Goal: Task Accomplishment & Management: Use online tool/utility

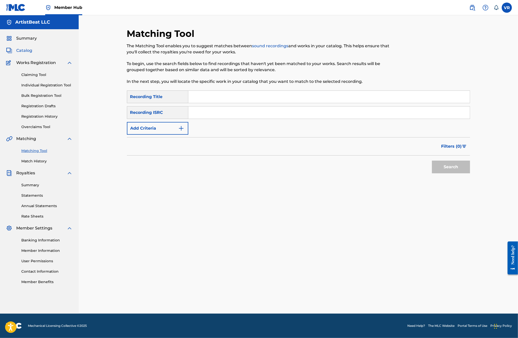
click at [18, 51] on span "Catalog" at bounding box center [24, 51] width 16 height 6
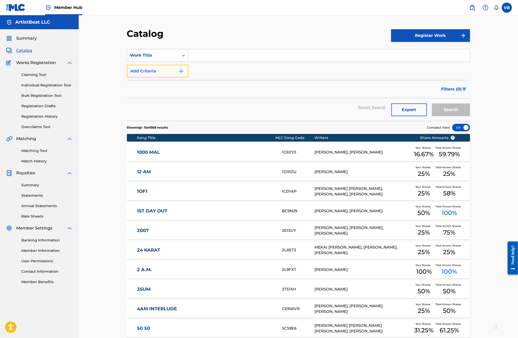
click at [168, 72] on button "Add Criteria" at bounding box center [157, 71] width 61 height 13
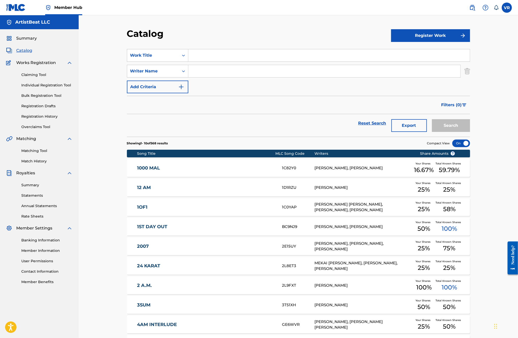
click at [210, 71] on input "Search Form" at bounding box center [324, 71] width 272 height 12
type input "jacob"
click at [432, 119] on button "Search" at bounding box center [451, 125] width 38 height 13
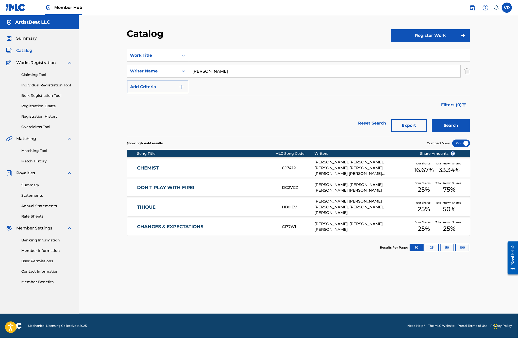
click at [101, 130] on div "Catalog Register Work SearchWithCriteria78178945-3941-428b-88c3-e4532beff75f Wo…" at bounding box center [299, 164] width 440 height 298
click at [30, 187] on link "Summary" at bounding box center [46, 184] width 51 height 5
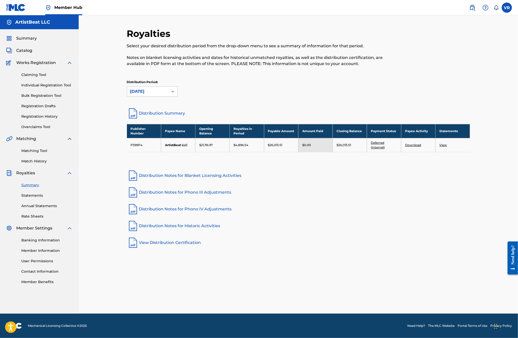
click at [97, 163] on div "Royalties Select your desired distribution period from the drop-down menu to se…" at bounding box center [299, 164] width 440 height 298
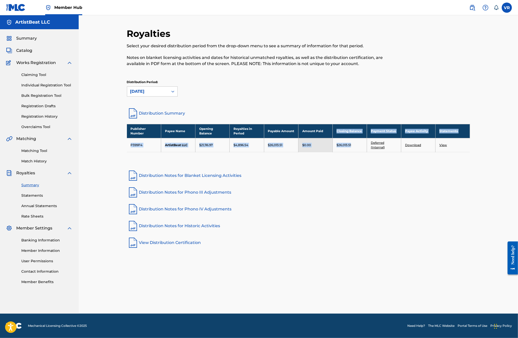
drag, startPoint x: 353, startPoint y: 144, endPoint x: 337, endPoint y: 133, distance: 18.7
click at [337, 133] on tbody "Publisher Number Payee Name Opening Balance Royalties in Period Payable Amount …" at bounding box center [298, 138] width 343 height 28
click at [338, 150] on td "$26,013.51" at bounding box center [350, 145] width 34 height 14
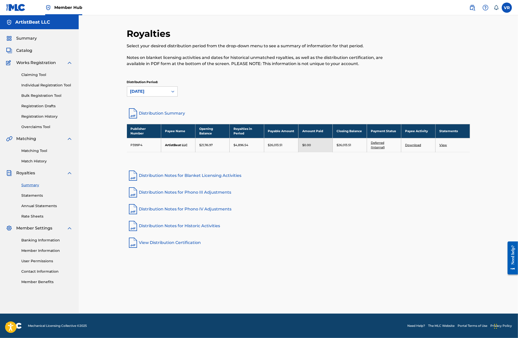
click at [340, 158] on div "Publisher Number Payee Name Opening Balance Royalties in Period Payable Amount …" at bounding box center [298, 144] width 343 height 41
click at [110, 94] on div "Royalties Select your desired distribution period from the drop-down menu to se…" at bounding box center [299, 164] width 440 height 298
click at [23, 49] on span "Catalog" at bounding box center [24, 51] width 16 height 6
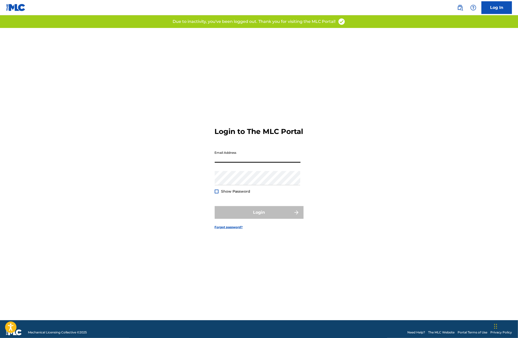
click at [252, 152] on input "Email Address" at bounding box center [258, 155] width 86 height 14
type input "[EMAIL_ADDRESS][DOMAIN_NAME]"
click at [231, 214] on button "Login" at bounding box center [259, 212] width 89 height 13
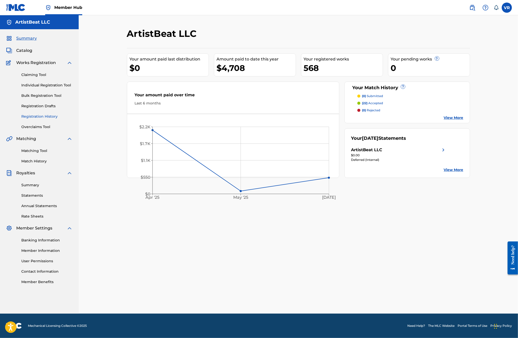
click at [44, 116] on link "Registration History" at bounding box center [46, 116] width 51 height 5
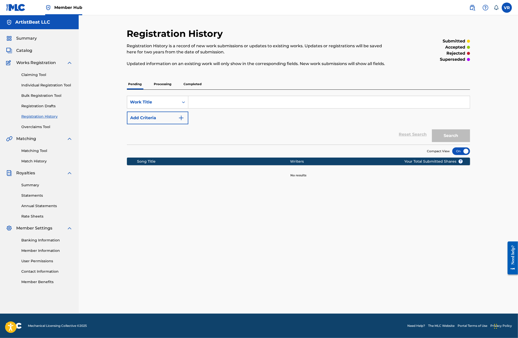
click at [159, 81] on p "Processing" at bounding box center [163, 84] width 21 height 11
click at [191, 83] on p "Completed" at bounding box center [192, 84] width 21 height 11
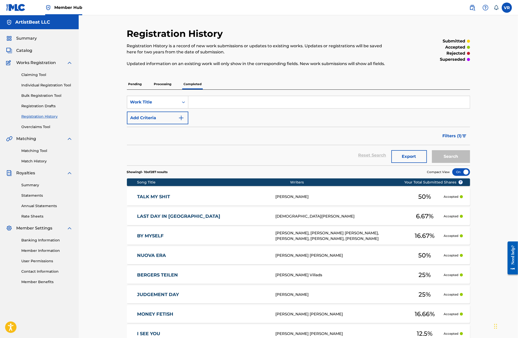
click at [127, 83] on p "Pending" at bounding box center [135, 84] width 17 height 11
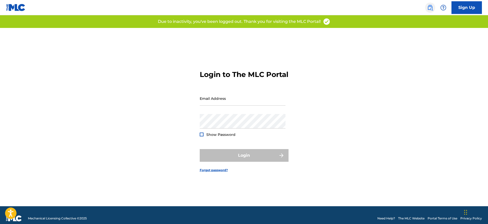
click at [429, 6] on img at bounding box center [431, 8] width 6 height 6
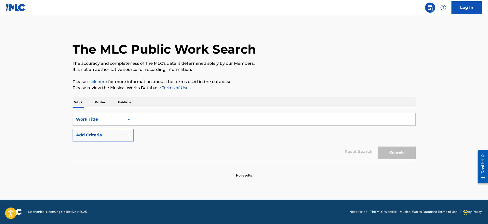
click at [147, 118] on input "Search Form" at bounding box center [275, 119] width 282 height 12
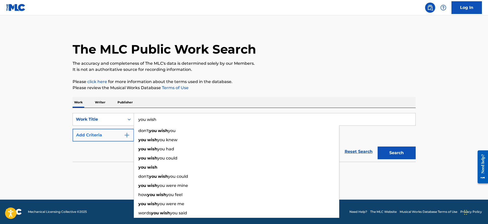
type input "you wish"
click at [109, 132] on button "Add Criteria" at bounding box center [103, 135] width 61 height 13
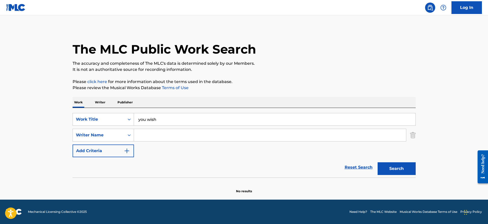
click at [141, 135] on input "Search Form" at bounding box center [270, 135] width 272 height 12
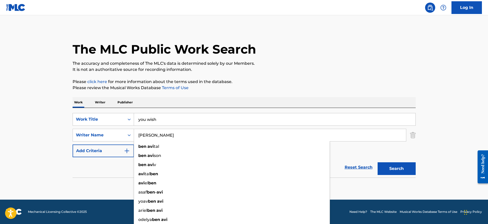
type input "ben avi"
click at [378, 162] on button "Search" at bounding box center [397, 168] width 38 height 13
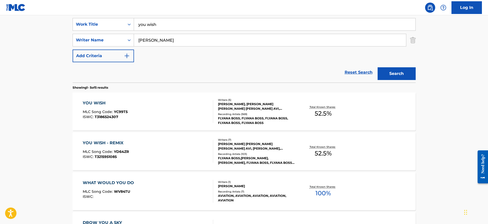
scroll to position [95, 0]
click at [158, 109] on div "YOU WISH MLC Song Code : YC99T5 ISWC : T3186524307" at bounding box center [148, 111] width 131 height 23
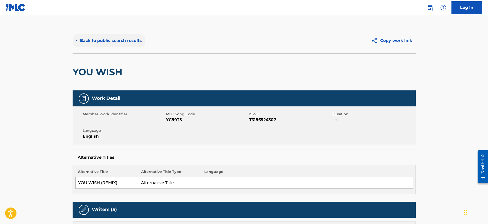
click at [99, 40] on button "< Back to public search results" at bounding box center [109, 40] width 73 height 13
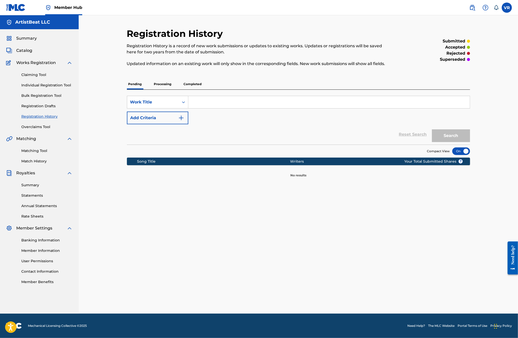
click at [99, 97] on div "Registration History Registration History is a record of new work submissions o…" at bounding box center [299, 164] width 440 height 298
click at [214, 106] on input "Search Form" at bounding box center [329, 102] width 282 height 12
click at [30, 75] on link "Claiming Tool" at bounding box center [46, 74] width 51 height 5
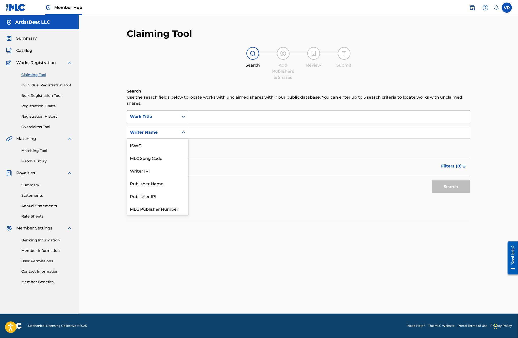
click at [171, 131] on div "Writer Name" at bounding box center [153, 132] width 46 height 6
click at [205, 132] on input "Search Form" at bounding box center [329, 132] width 282 height 12
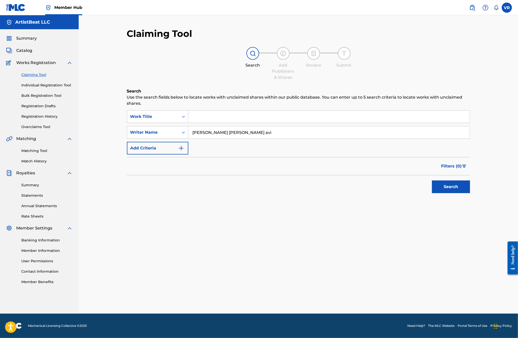
type input "[PERSON_NAME] [PERSON_NAME] avi"
click at [432, 180] on button "Search" at bounding box center [451, 186] width 38 height 13
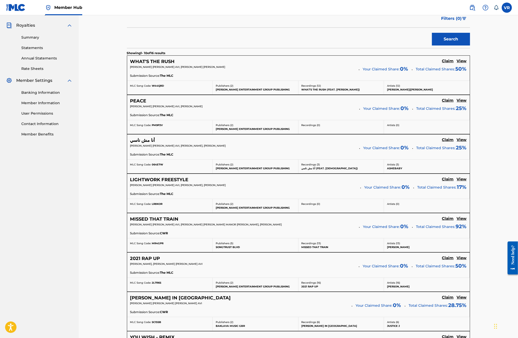
scroll to position [159, 0]
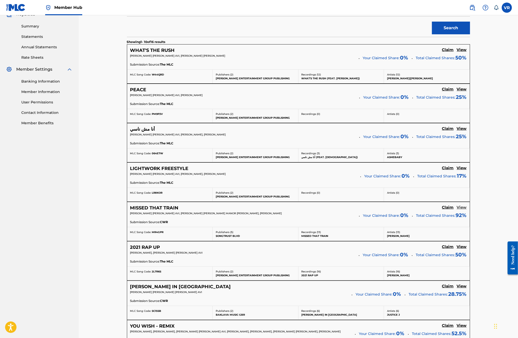
click at [460, 208] on h5 "View" at bounding box center [462, 207] width 10 height 5
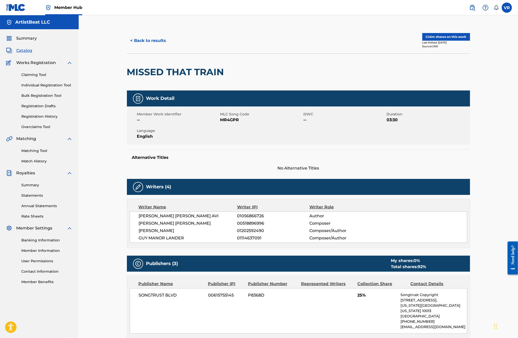
click at [156, 33] on div "< Back to results Claim shares on this work Last Edited: August 22, 2025 Source…" at bounding box center [298, 40] width 343 height 25
click at [156, 41] on button "< Back to results" at bounding box center [148, 40] width 43 height 13
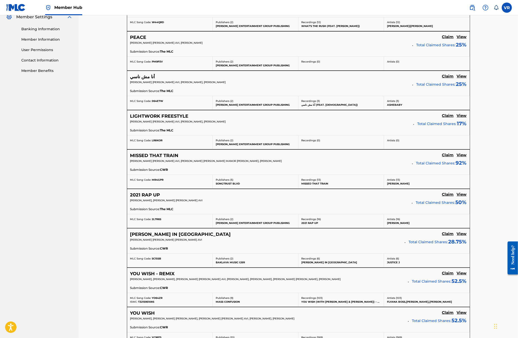
scroll to position [222, 0]
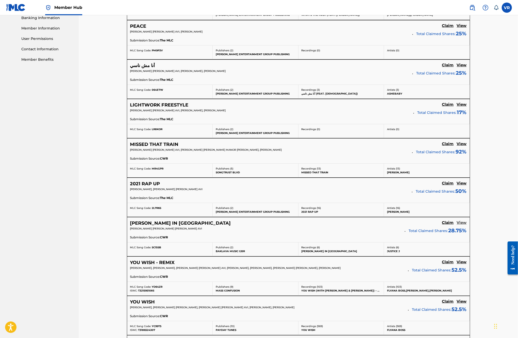
click at [461, 226] on link "View" at bounding box center [462, 223] width 10 height 6
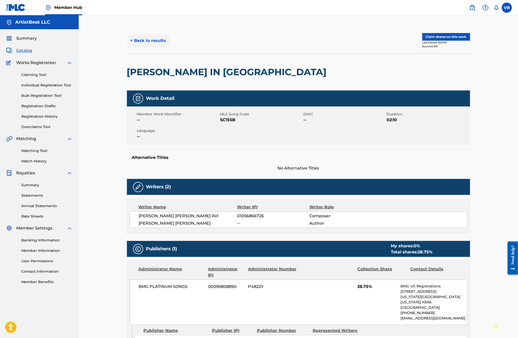
click at [143, 44] on button "< Back to results" at bounding box center [148, 40] width 43 height 13
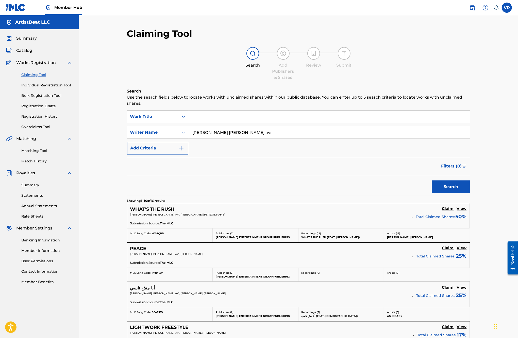
click at [213, 117] on input "Search Form" at bounding box center [329, 117] width 282 height 12
paste input "VINNARE"
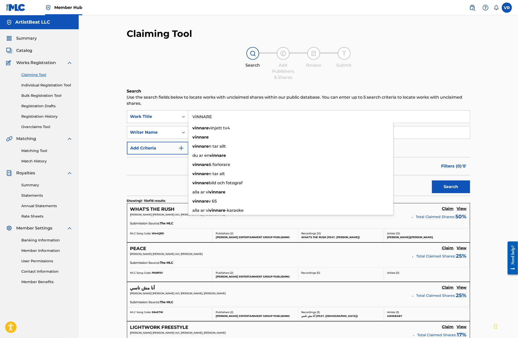
type input "VINNARE"
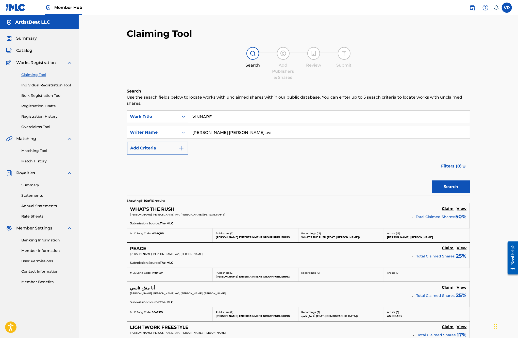
click at [233, 102] on p "Use the search fields below to locate works with unclaimed shares within our pu…" at bounding box center [298, 100] width 343 height 12
drag, startPoint x: 232, startPoint y: 130, endPoint x: 164, endPoint y: 127, distance: 68.7
click at [164, 127] on div "SearchWithCriteriab6e299a9-2ee2-46ac-9fe7-6ae88f0c3548 Writer Name ariel ben avi" at bounding box center [298, 132] width 343 height 13
click at [432, 180] on button "Search" at bounding box center [451, 186] width 38 height 13
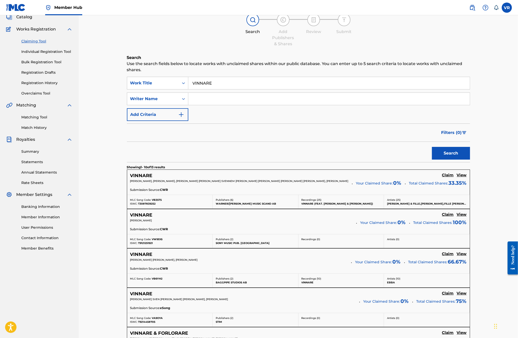
scroll to position [32, 0]
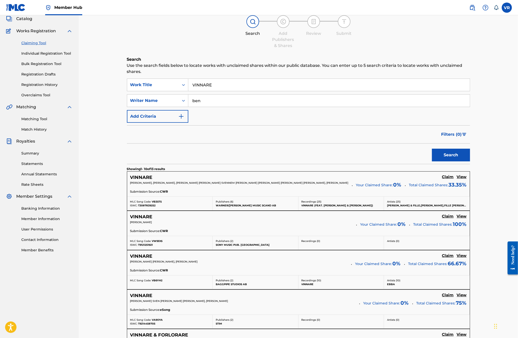
type input "ben"
click at [432, 149] on button "Search" at bounding box center [451, 155] width 38 height 13
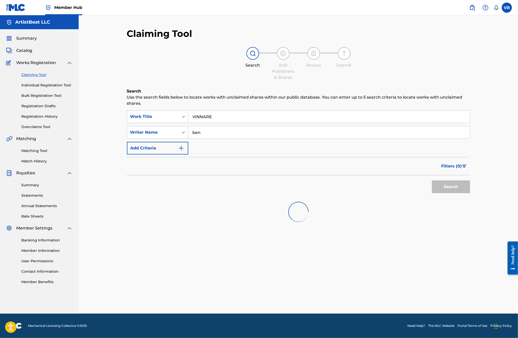
scroll to position [0, 0]
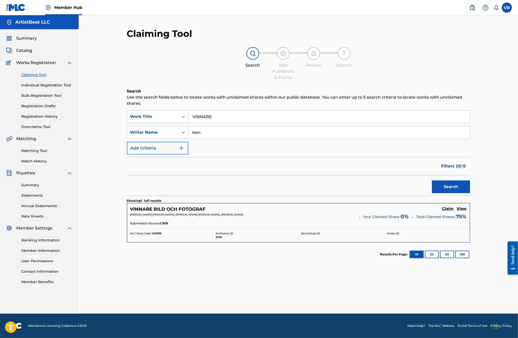
drag, startPoint x: 216, startPoint y: 138, endPoint x: 159, endPoint y: 147, distance: 57.8
click at [159, 147] on div "SearchWithCriteriabbad4686-31b8-4adf-9db8-dce5bc477f8a Work Title VINNARE Searc…" at bounding box center [298, 132] width 343 height 44
click at [432, 180] on button "Search" at bounding box center [451, 186] width 38 height 13
